Goal: Transaction & Acquisition: Book appointment/travel/reservation

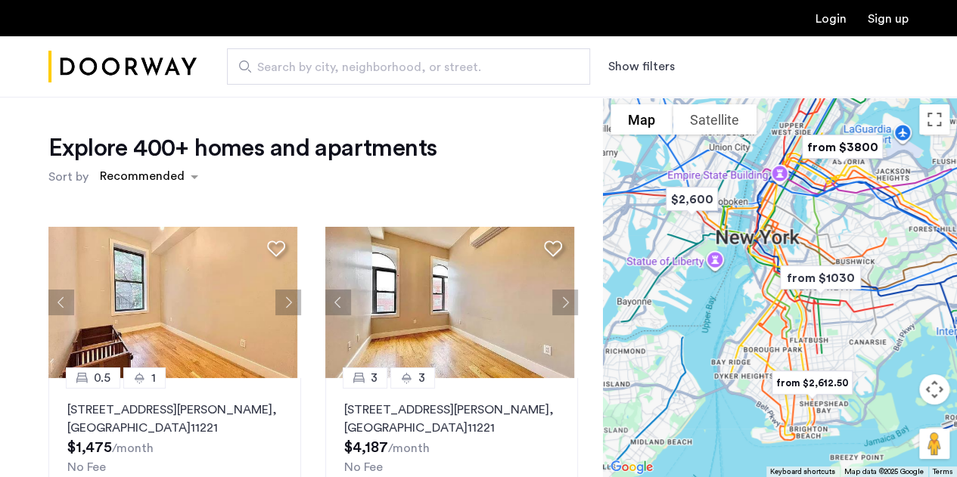
click at [415, 73] on span "Search by city, neighborhood, or street." at bounding box center [402, 67] width 290 height 18
click at [415, 73] on input "Search by city, neighborhood, or street." at bounding box center [408, 66] width 363 height 36
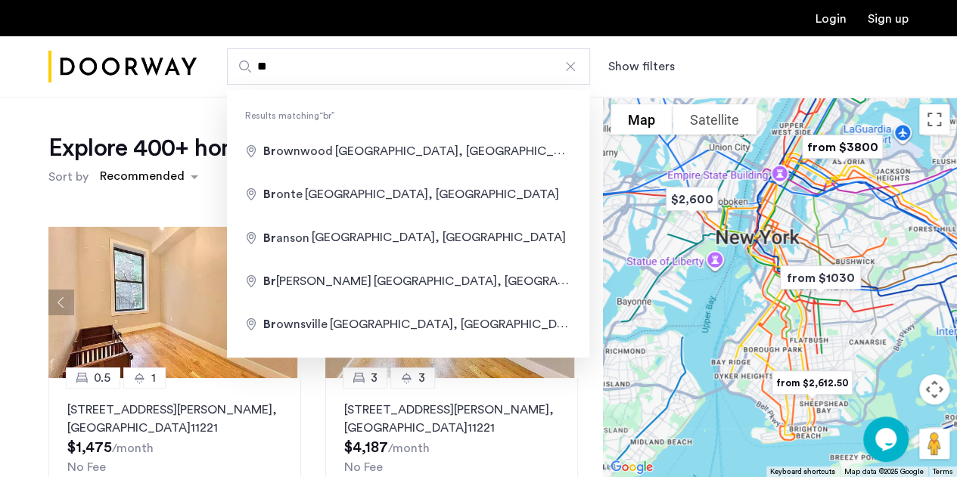
type input "**"
click at [825, 270] on img "from $1030" at bounding box center [820, 278] width 105 height 46
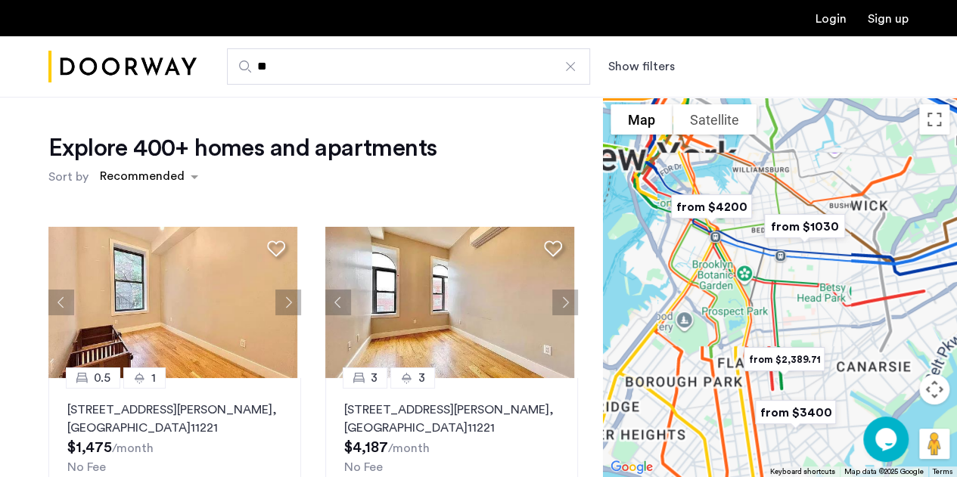
click at [793, 231] on img "from $1030" at bounding box center [804, 226] width 105 height 46
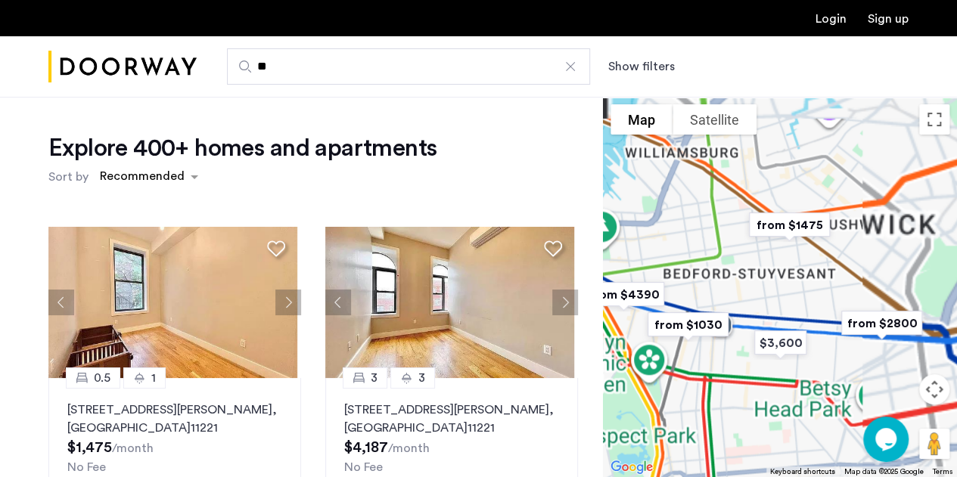
click at [703, 323] on img "from $1030" at bounding box center [687, 325] width 105 height 46
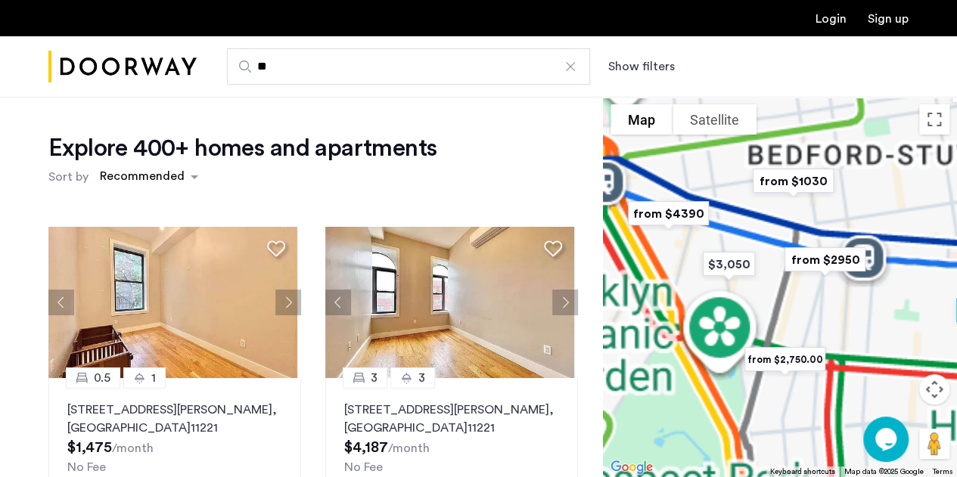
click at [782, 181] on img "from $1030" at bounding box center [793, 181] width 105 height 46
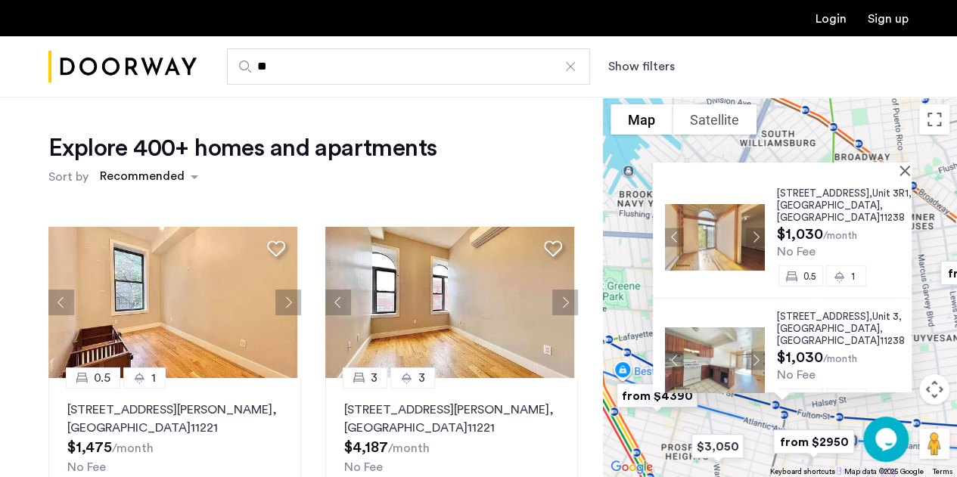
drag, startPoint x: 796, startPoint y: 203, endPoint x: 843, endPoint y: 255, distance: 69.6
click at [843, 255] on div "No Fee" at bounding box center [844, 252] width 135 height 14
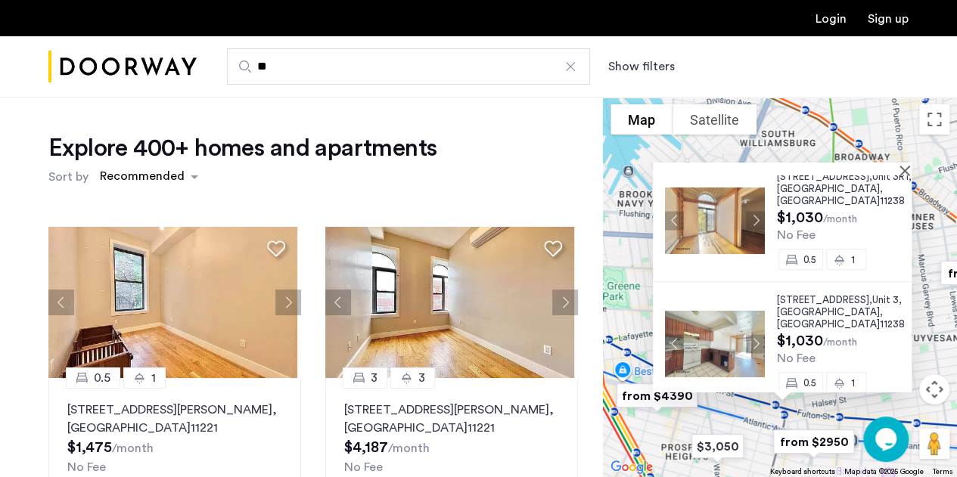
click at [177, 67] on img "Cazamio Logo" at bounding box center [122, 67] width 148 height 57
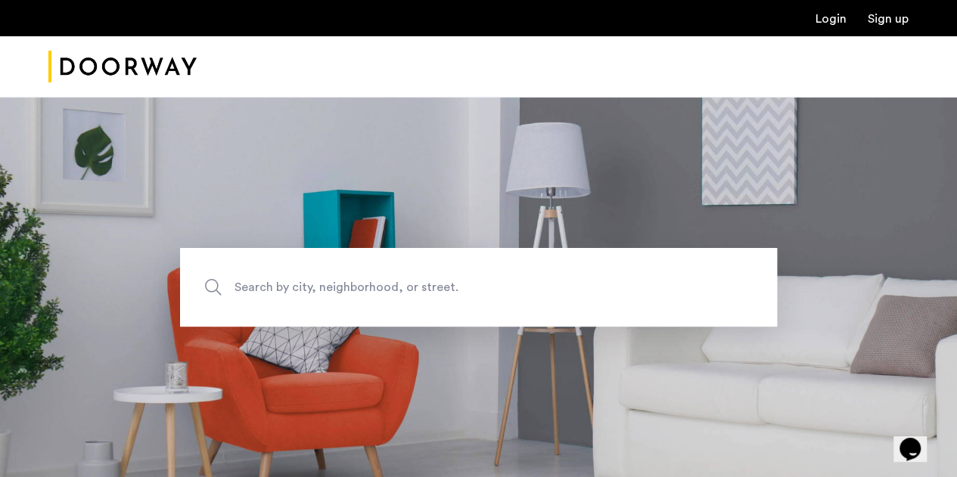
click at [345, 289] on span "Search by city, neighborhood, or street." at bounding box center [444, 287] width 418 height 20
click at [345, 289] on input "Search by city, neighborhood, or street." at bounding box center [478, 287] width 597 height 79
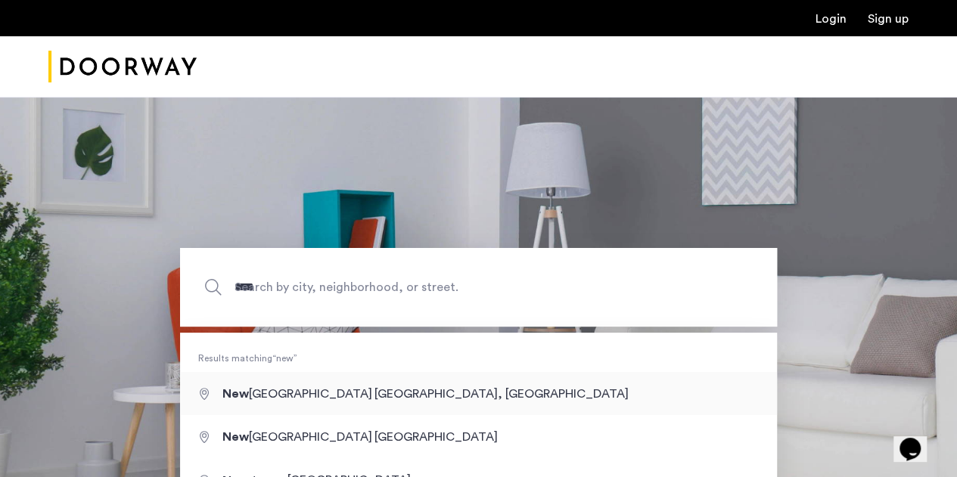
type input "**********"
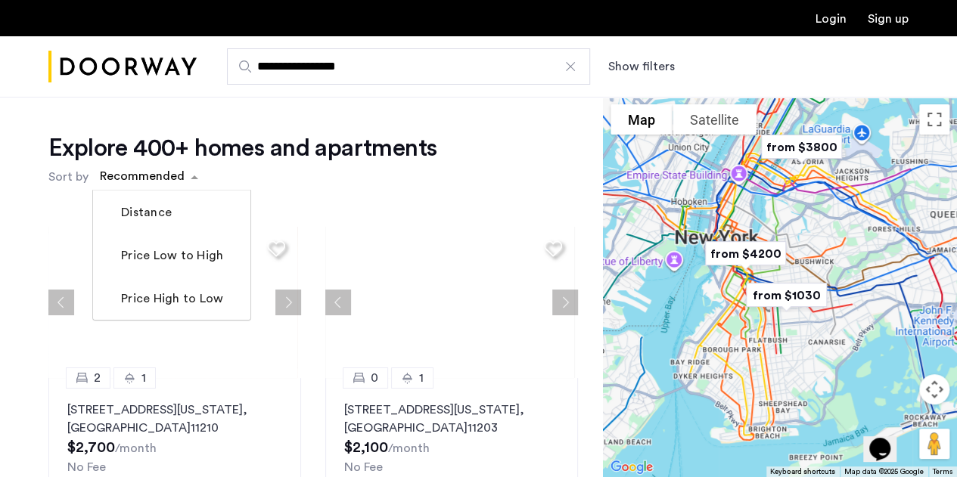
click at [159, 169] on div "sort-apartment" at bounding box center [142, 179] width 89 height 20
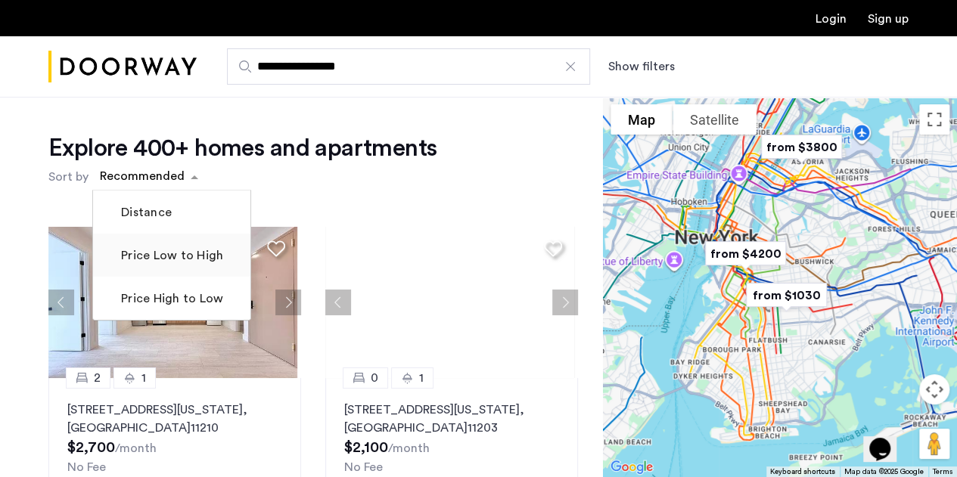
click at [157, 256] on label "Price Low to High" at bounding box center [170, 256] width 105 height 18
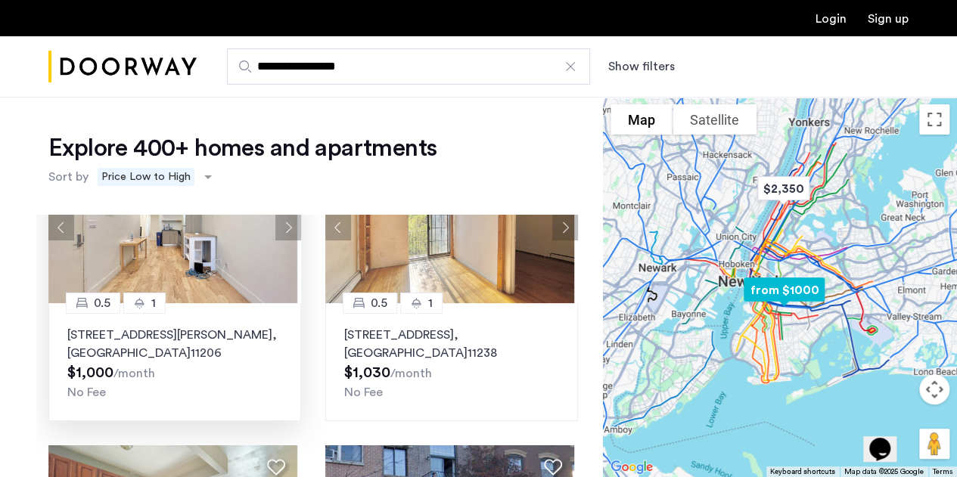
scroll to position [82, 0]
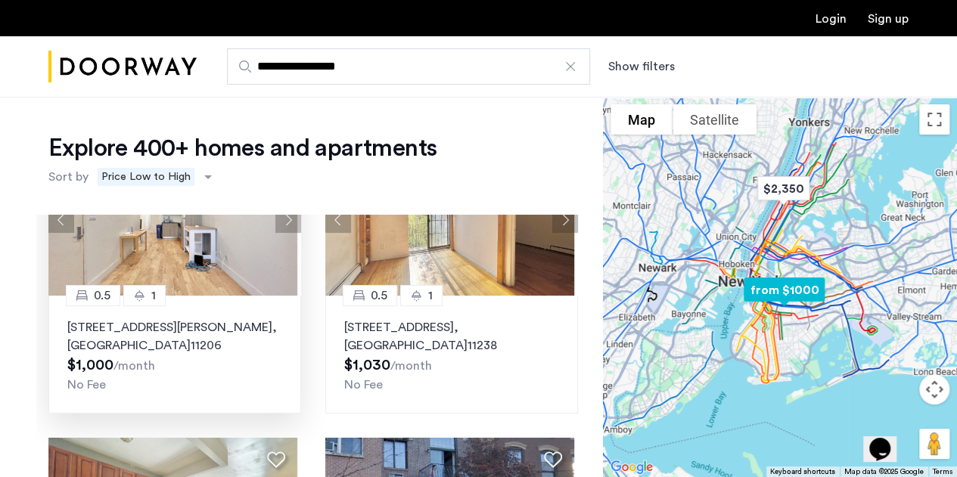
click at [141, 332] on p "141 Troutman Street, Unit 1RBM, Brooklyn , NY 11206" at bounding box center [174, 336] width 215 height 36
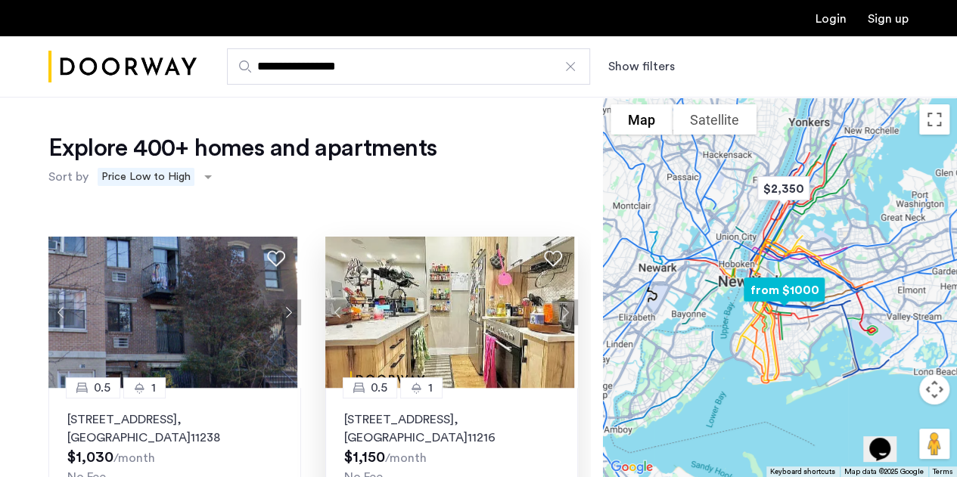
scroll to position [0, 0]
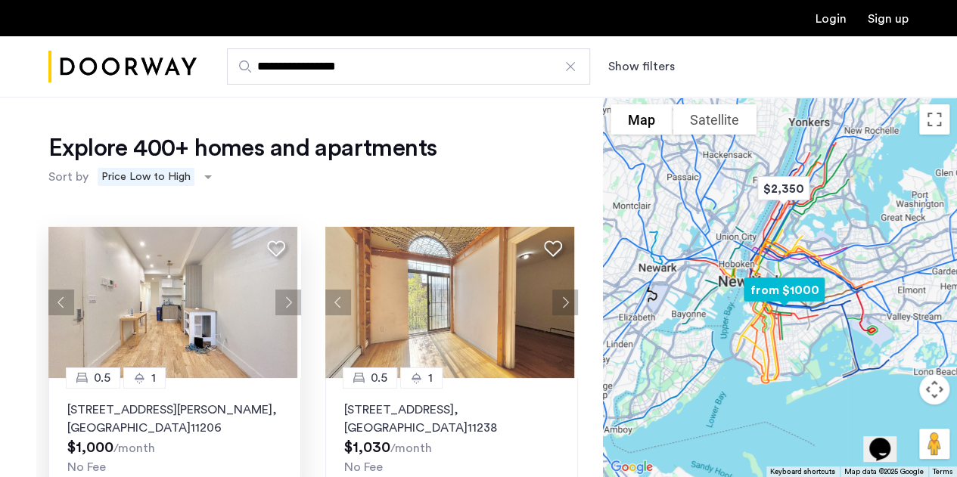
click at [160, 408] on p "141 Troutman Street, Unit 1RBM, Brooklyn , NY 11206" at bounding box center [174, 419] width 215 height 36
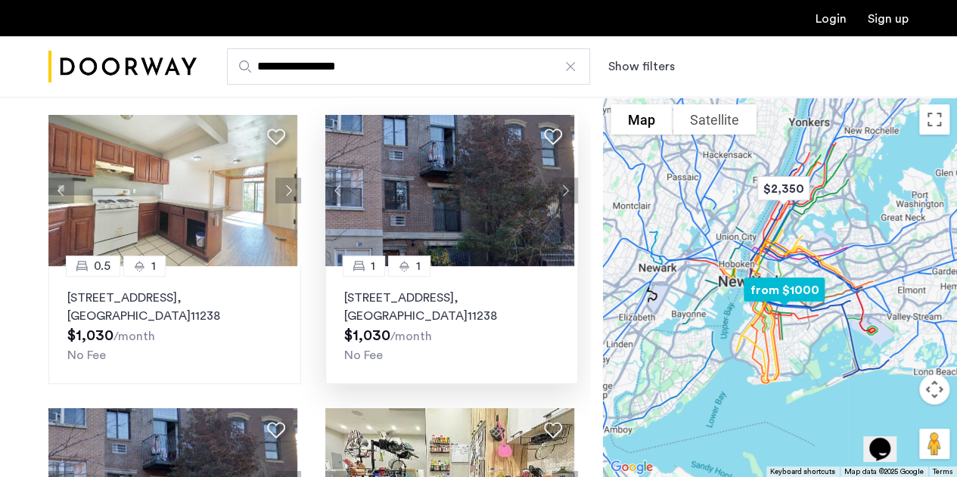
scroll to position [586, 0]
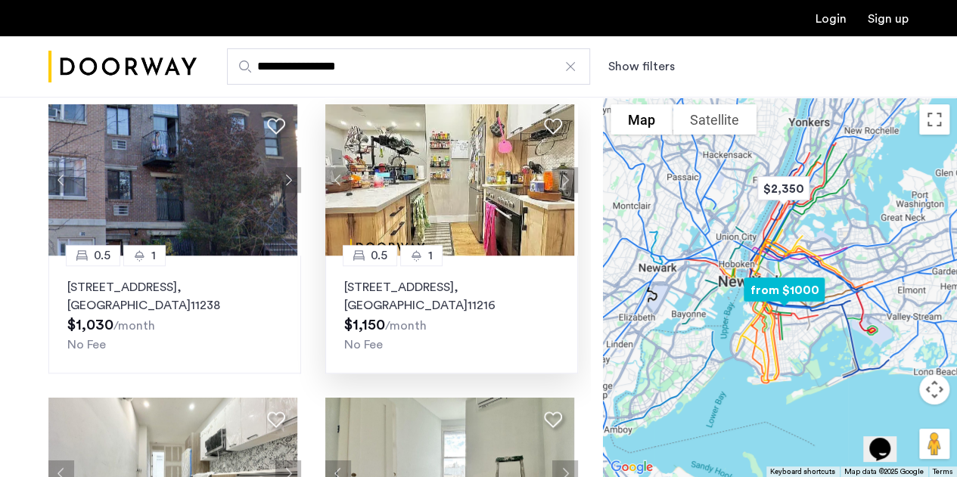
click at [386, 296] on p "692 Saint Marks Avenue, Unit 2FSR, Brooklyn , NY 11216" at bounding box center [451, 296] width 215 height 36
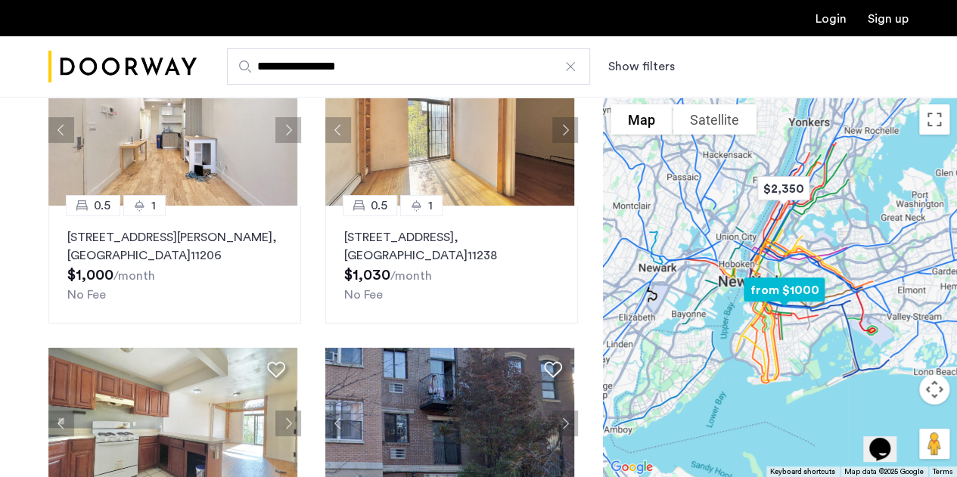
scroll to position [48, 0]
click at [153, 247] on p "141 Troutman Street, Unit 1RBM, Brooklyn , NY 11206" at bounding box center [174, 247] width 215 height 36
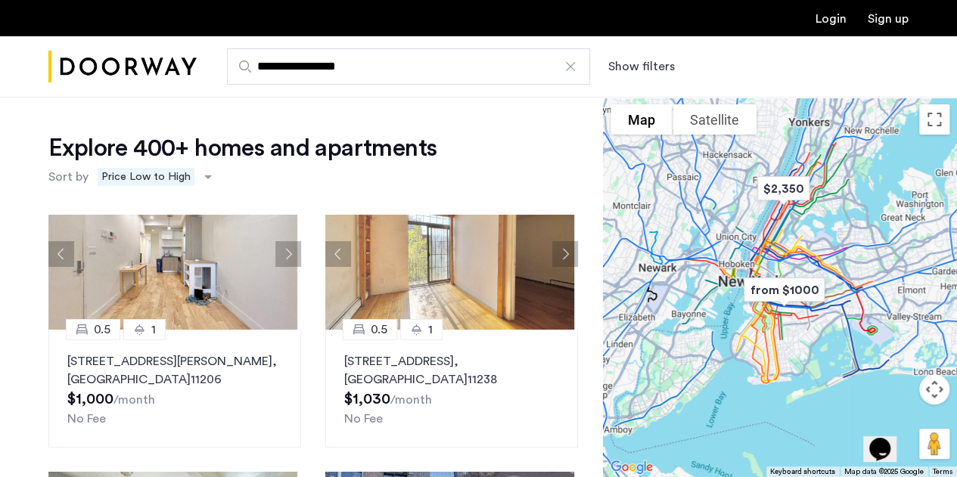
scroll to position [1, 0]
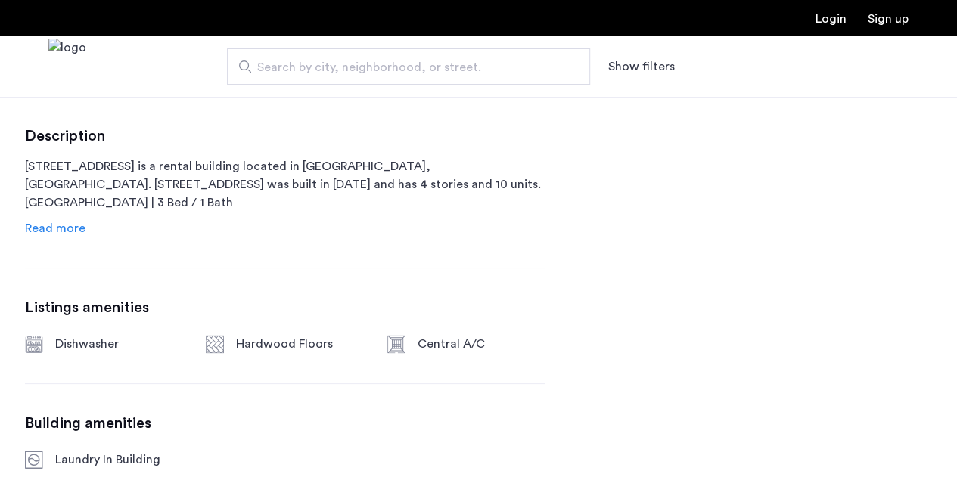
scroll to position [775, 0]
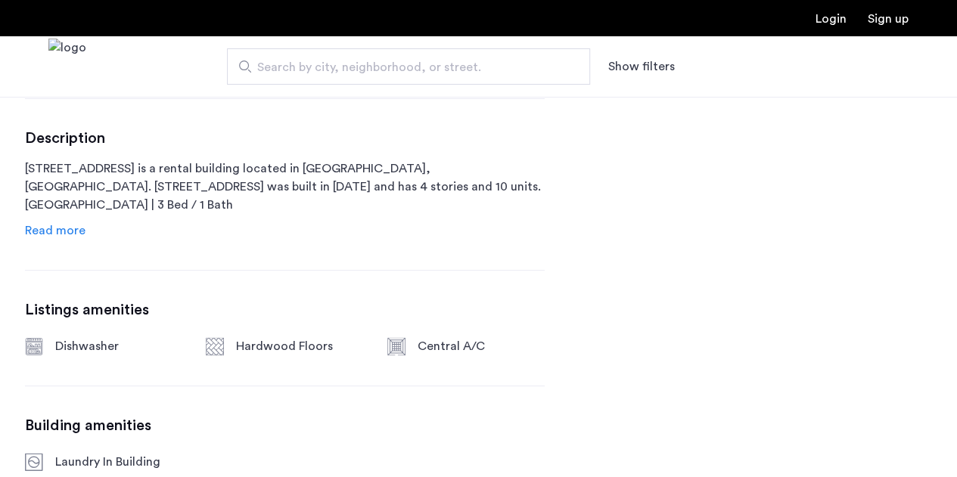
click at [64, 228] on span "Read more" at bounding box center [55, 231] width 61 height 12
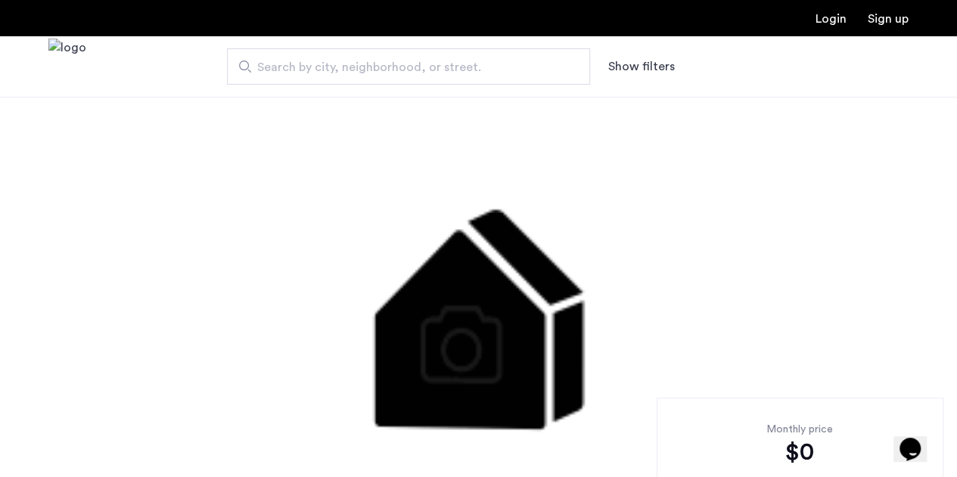
scroll to position [0, 0]
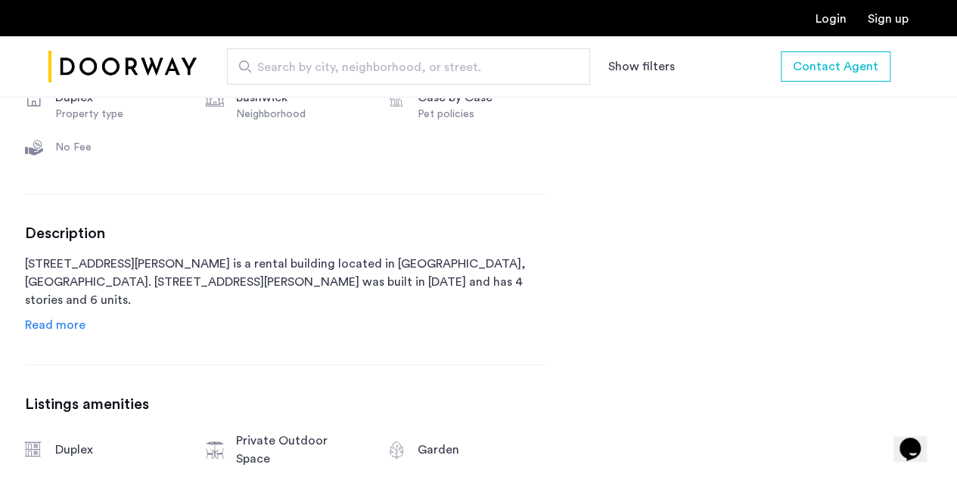
scroll to position [645, 0]
click at [51, 322] on span "Read more" at bounding box center [55, 324] width 61 height 12
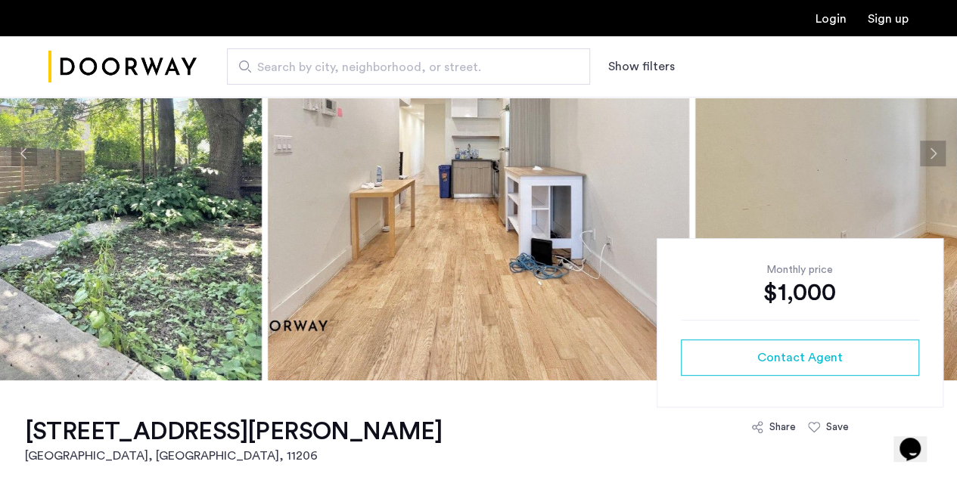
scroll to position [151, 0]
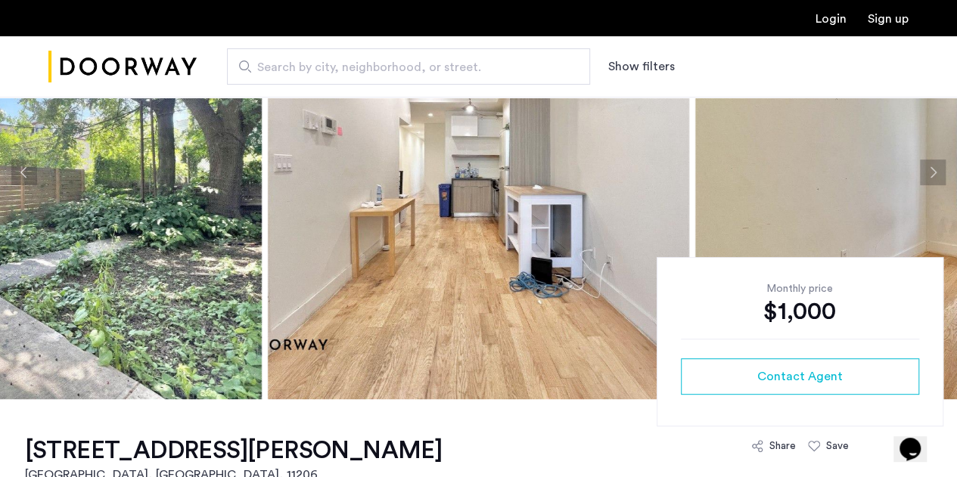
click at [932, 176] on button "Next apartment" at bounding box center [933, 173] width 26 height 26
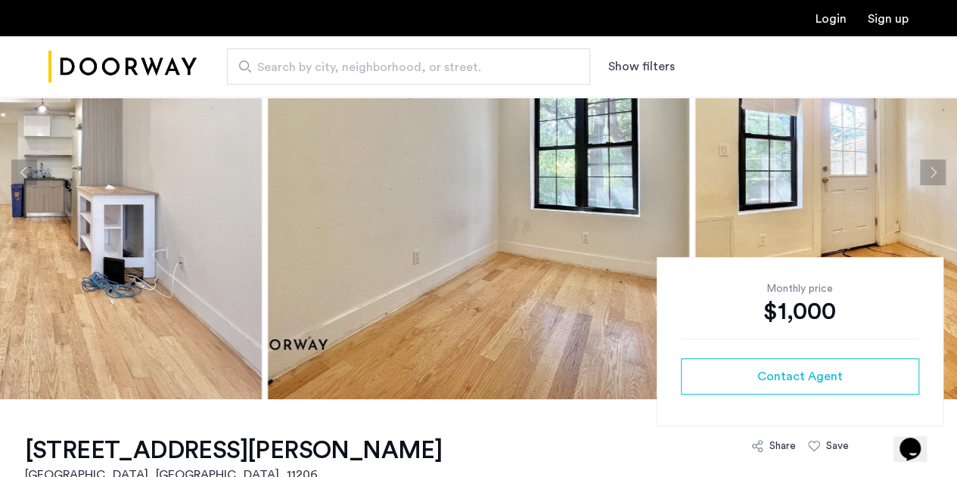
click at [932, 176] on button "Next apartment" at bounding box center [933, 173] width 26 height 26
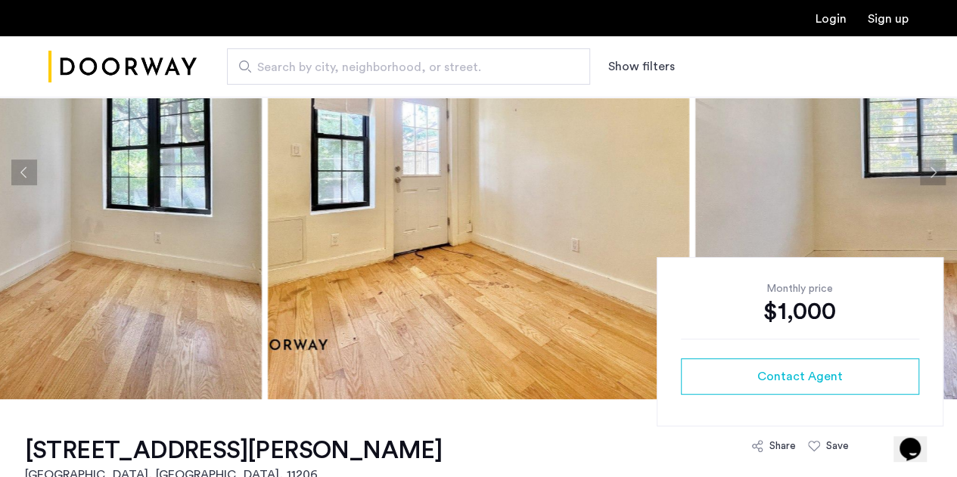
click at [932, 176] on button "Next apartment" at bounding box center [933, 173] width 26 height 26
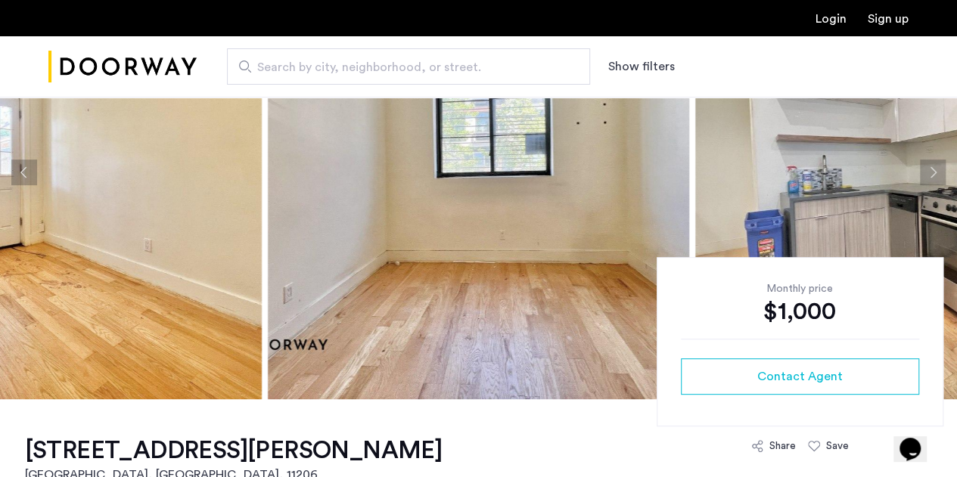
click at [932, 176] on button "Next apartment" at bounding box center [933, 173] width 26 height 26
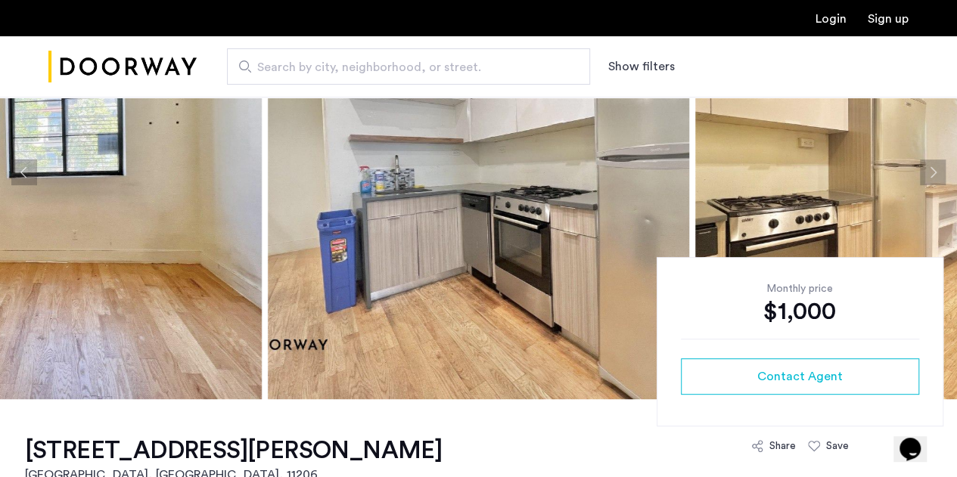
click at [932, 176] on button "Next apartment" at bounding box center [933, 173] width 26 height 26
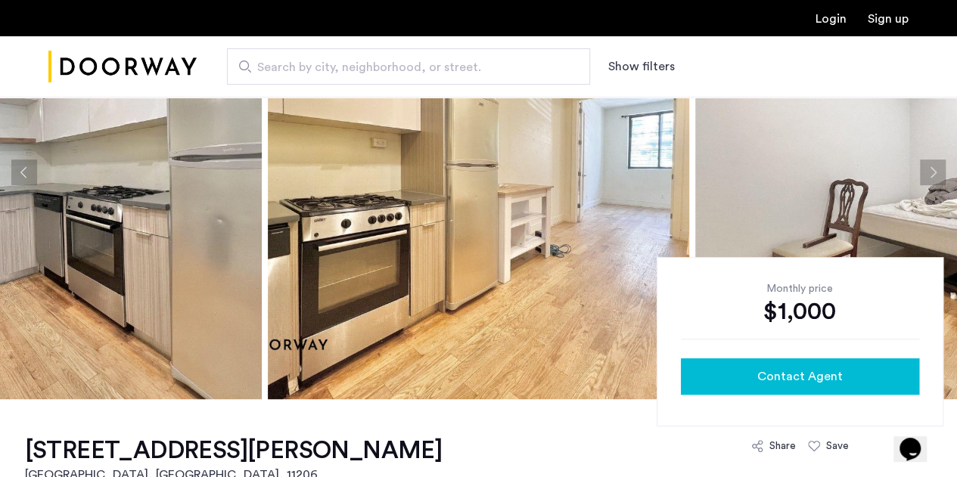
click at [761, 379] on span "Contact Agent" at bounding box center [799, 377] width 85 height 18
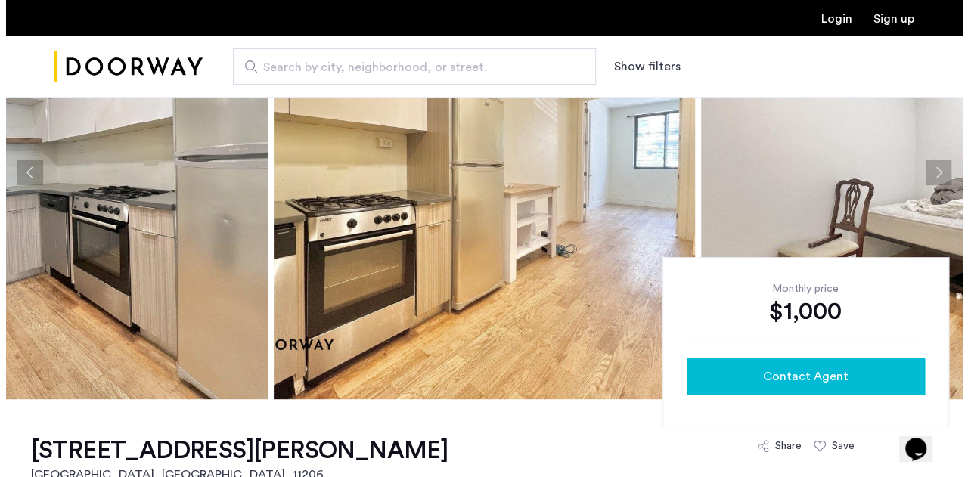
scroll to position [0, 0]
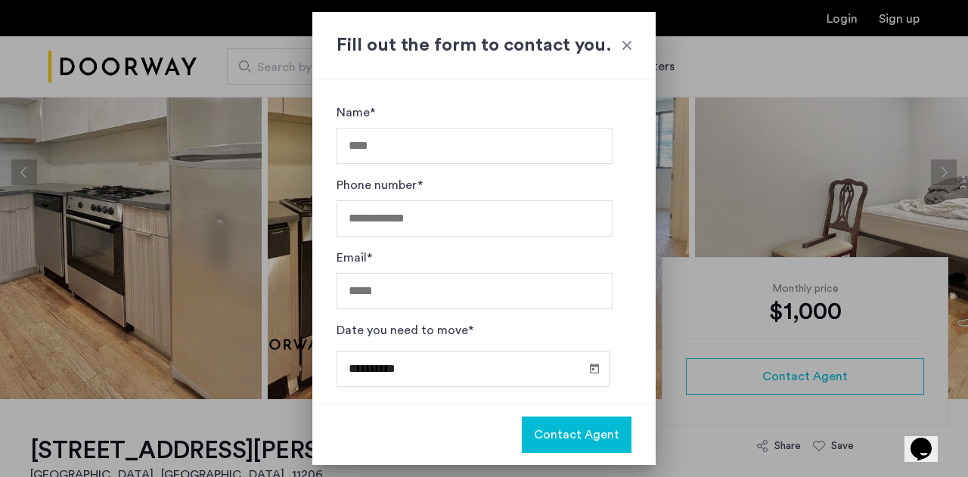
click at [623, 40] on div at bounding box center [627, 45] width 15 height 15
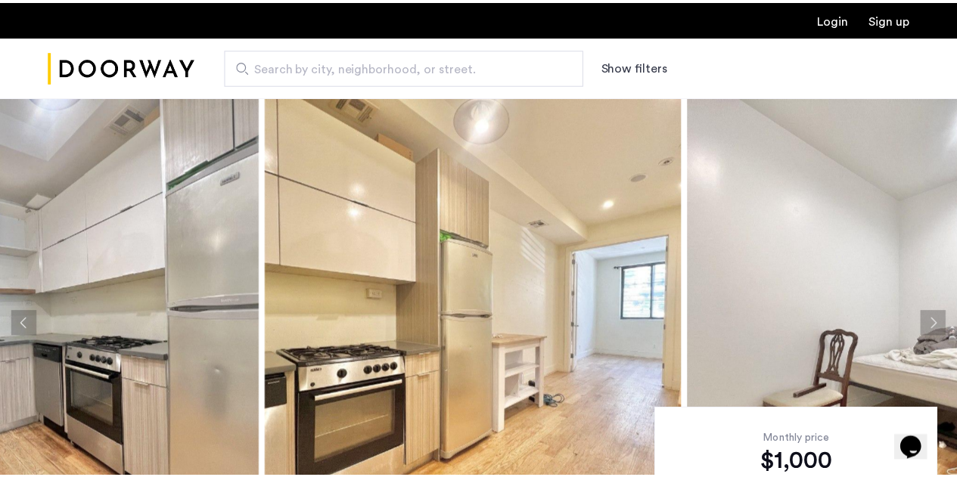
scroll to position [151, 0]
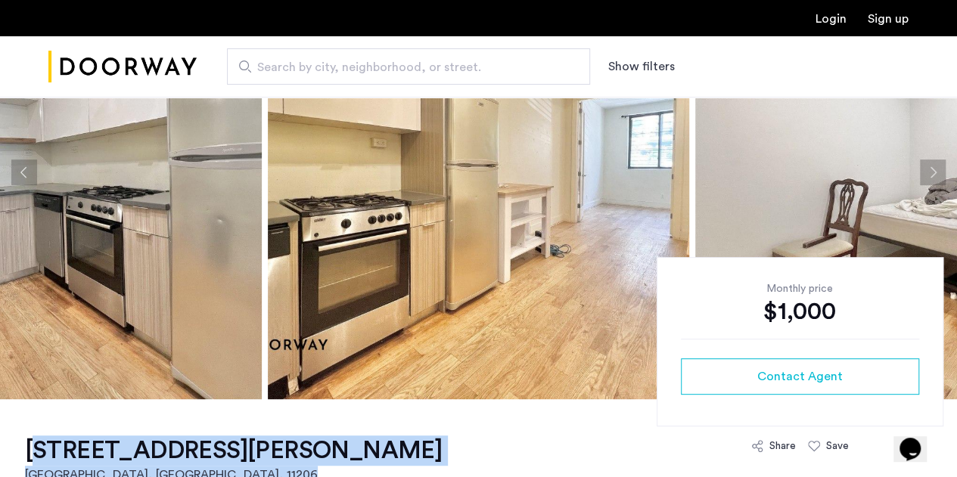
drag, startPoint x: 41, startPoint y: 445, endPoint x: 369, endPoint y: 436, distance: 328.4
copy link "141 Troutman Street, Unit 1RBM Brooklyn, NY , 11206"
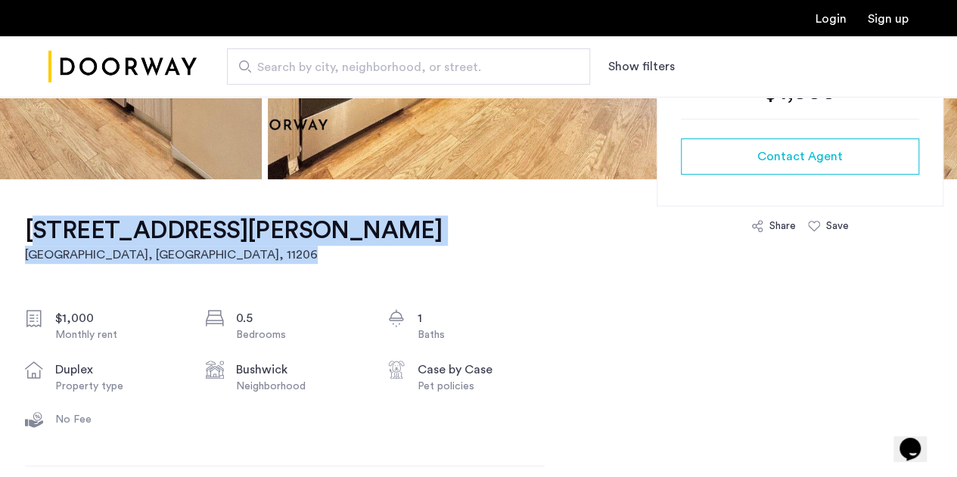
scroll to position [371, 0]
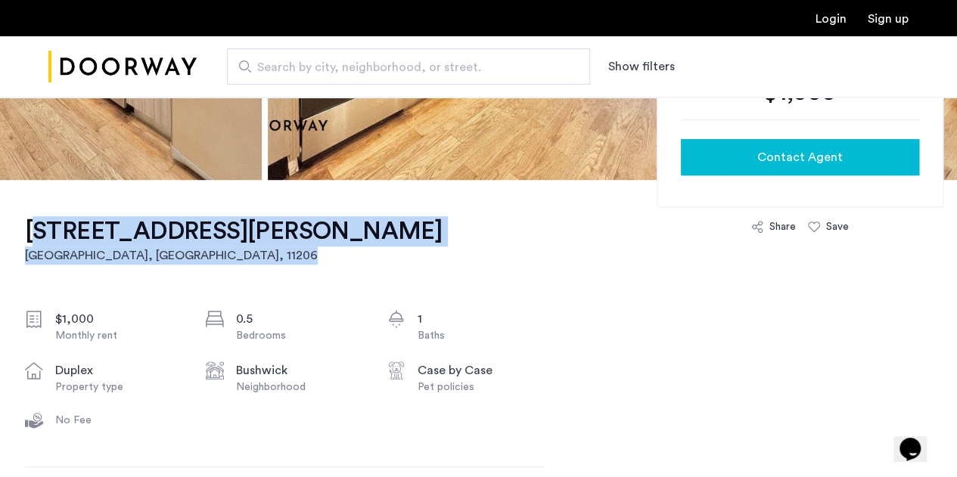
click at [753, 172] on button "Contact Agent" at bounding box center [800, 157] width 238 height 36
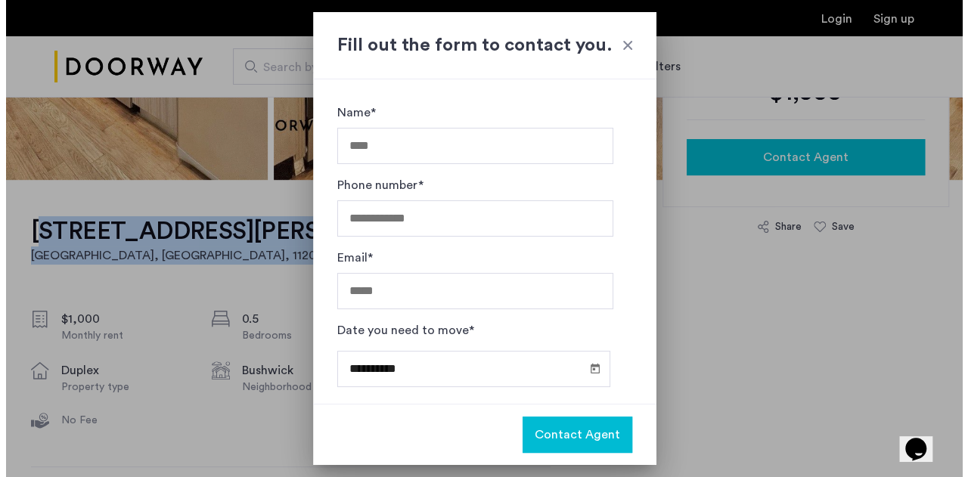
scroll to position [0, 0]
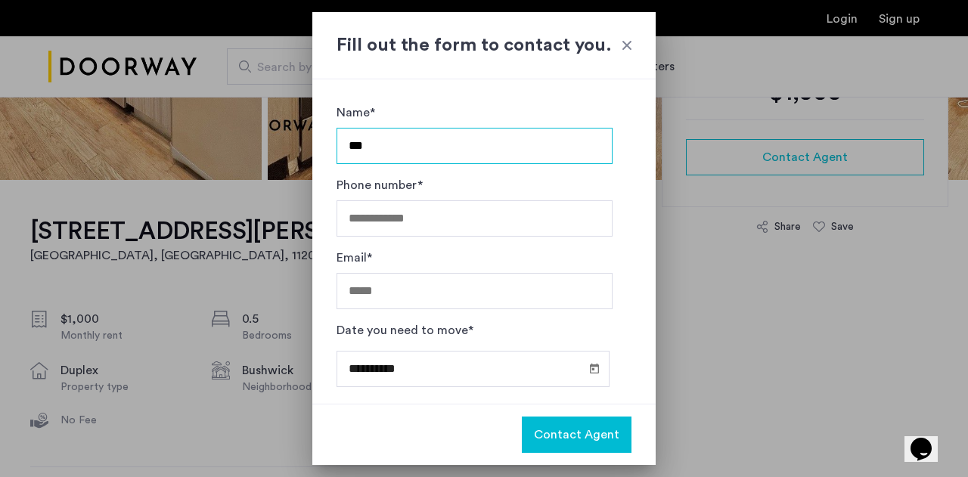
type input "**********"
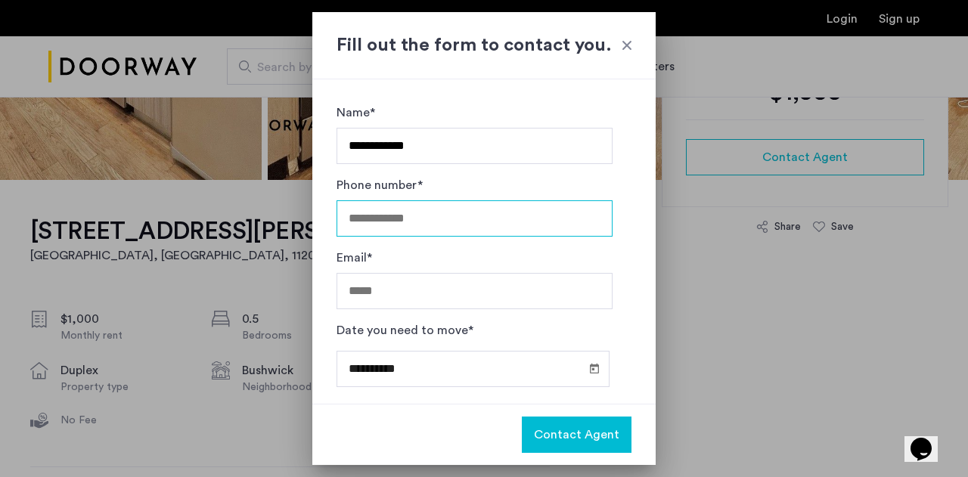
type input "**********"
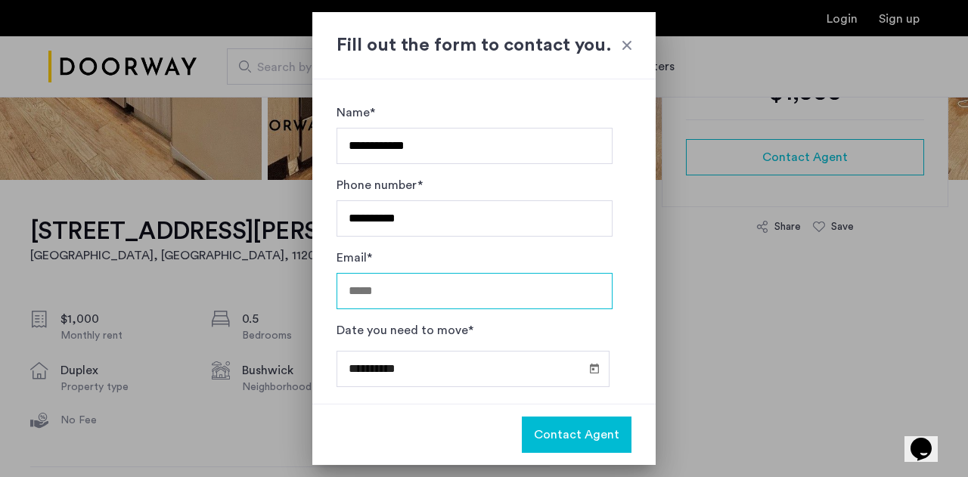
type input "**********"
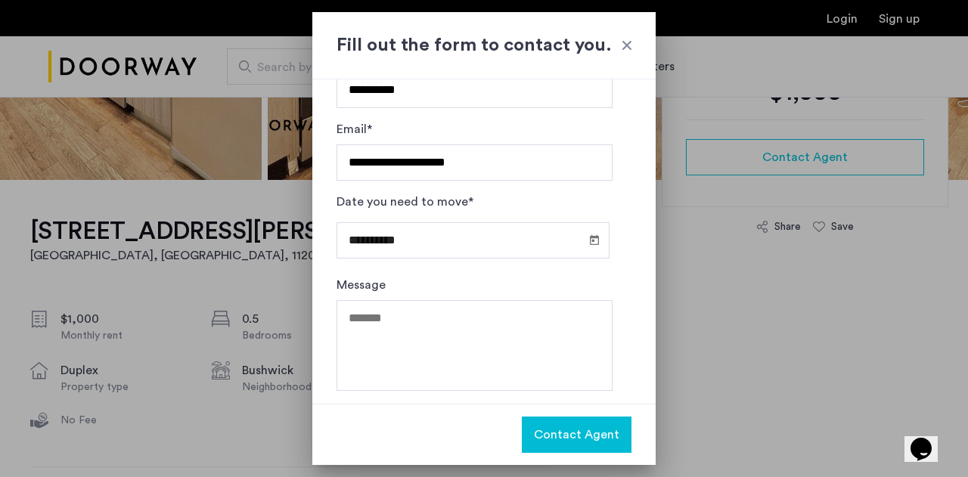
scroll to position [129, 0]
click at [584, 240] on span "Open calendar" at bounding box center [594, 240] width 36 height 36
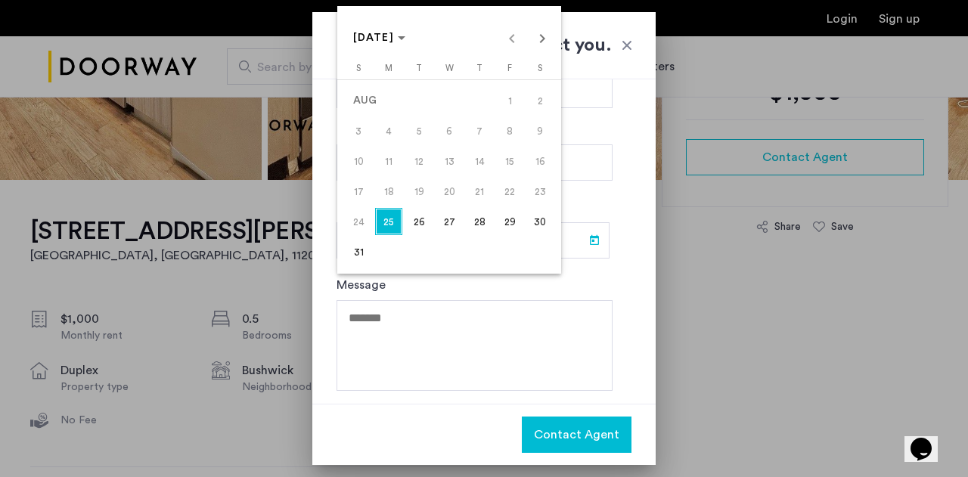
click at [357, 256] on span "31" at bounding box center [358, 251] width 27 height 27
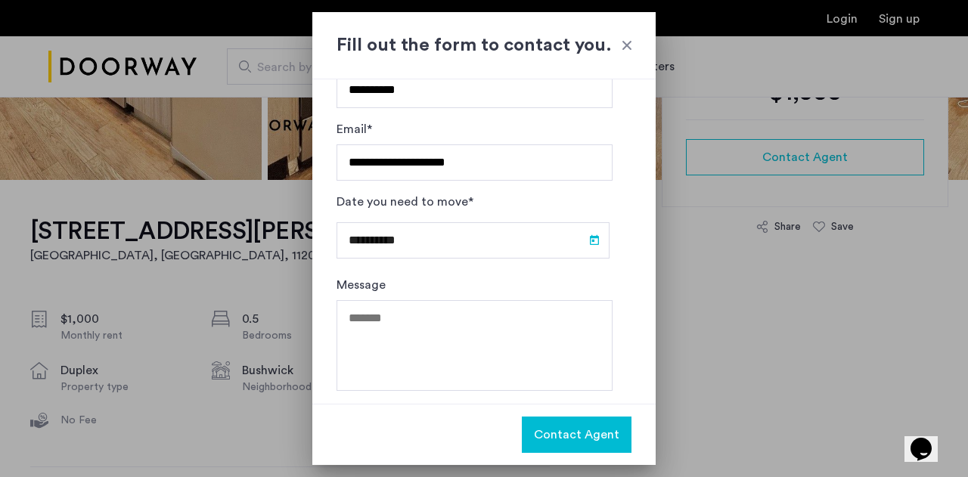
type input "**********"
click at [576, 441] on span "Contact Agent" at bounding box center [576, 435] width 85 height 18
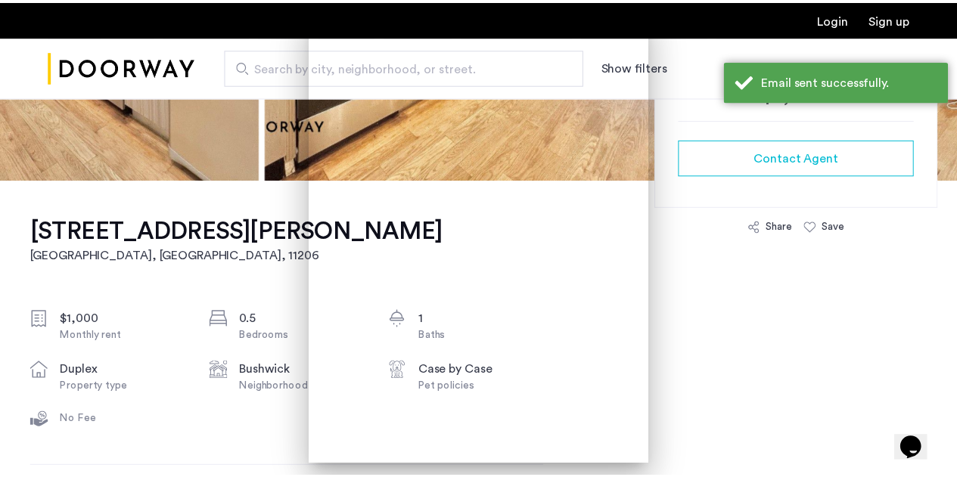
scroll to position [371, 0]
